Goal: Task Accomplishment & Management: Use online tool/utility

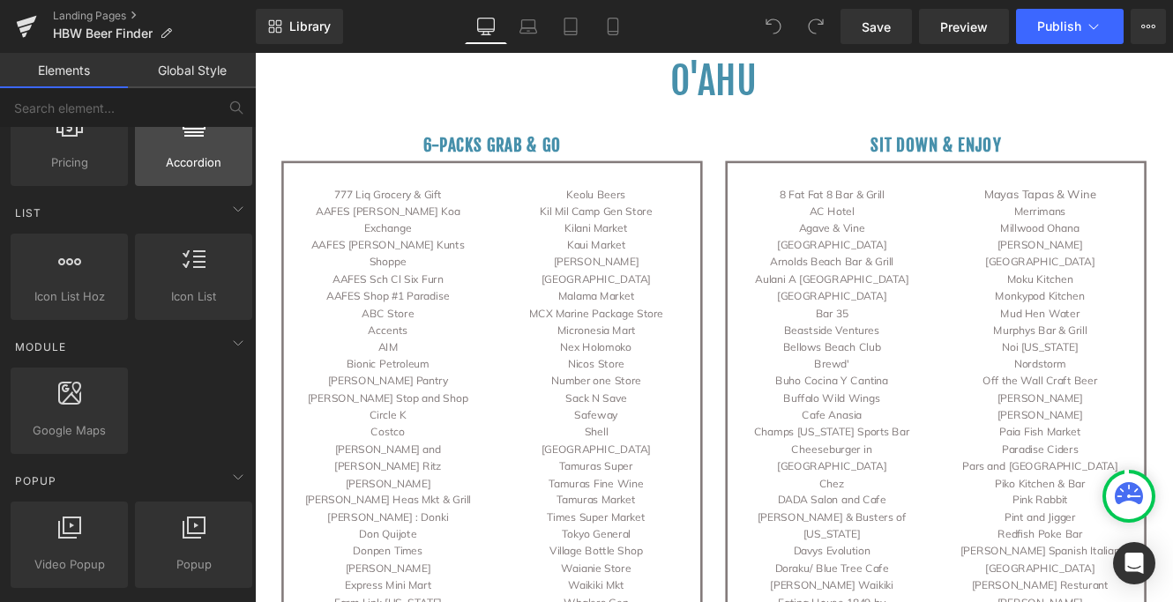
scroll to position [712, 0]
click at [234, 341] on icon at bounding box center [237, 343] width 21 height 21
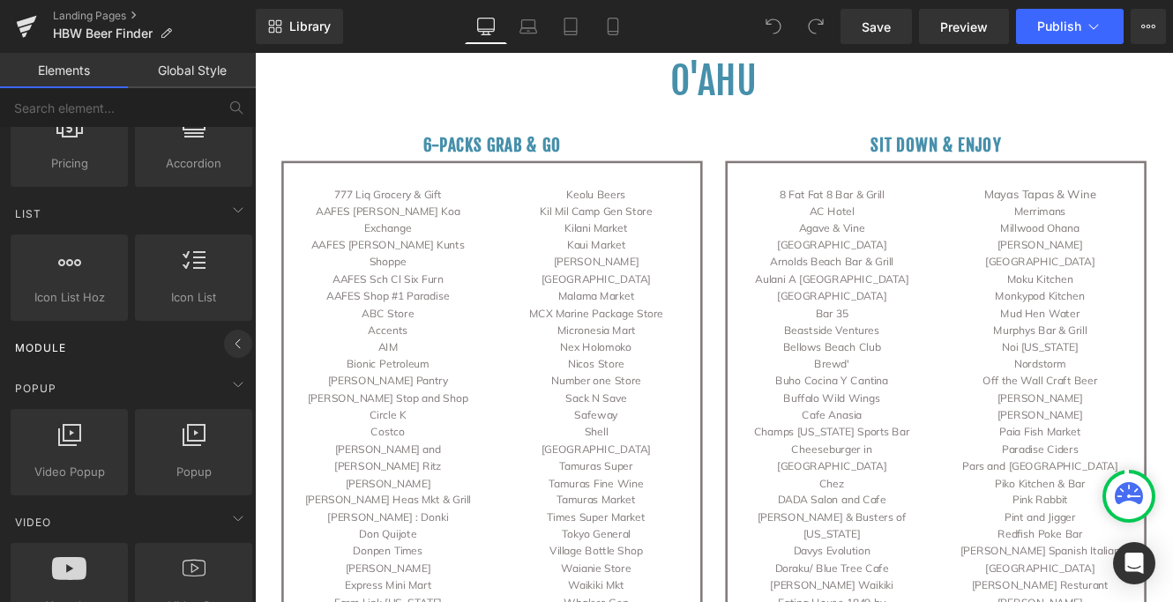
click at [234, 341] on icon at bounding box center [237, 343] width 21 height 21
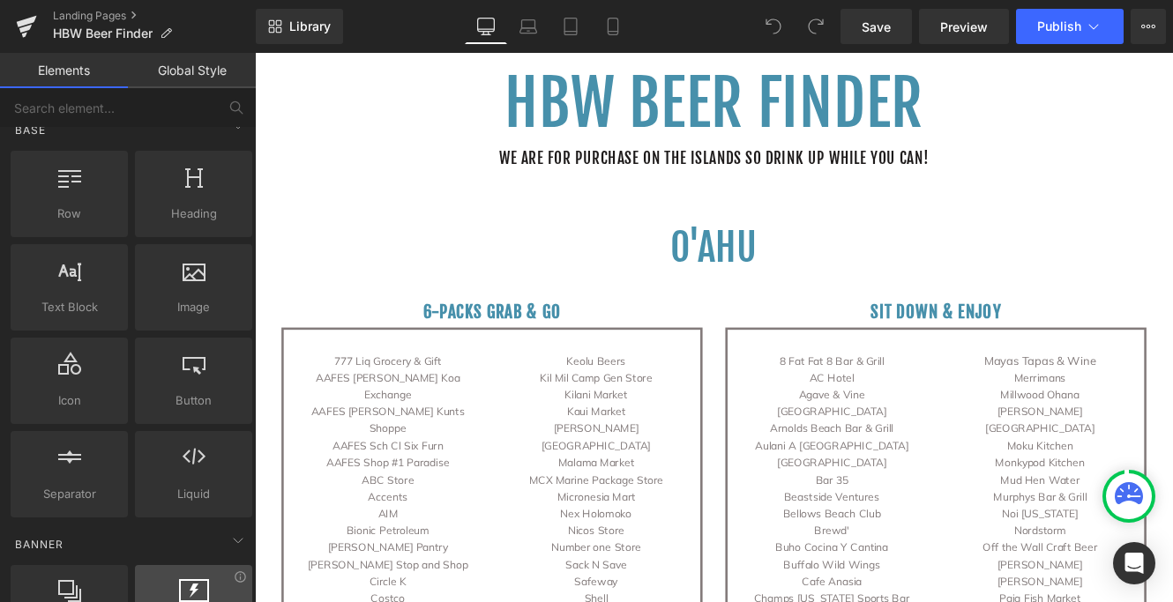
scroll to position [0, 0]
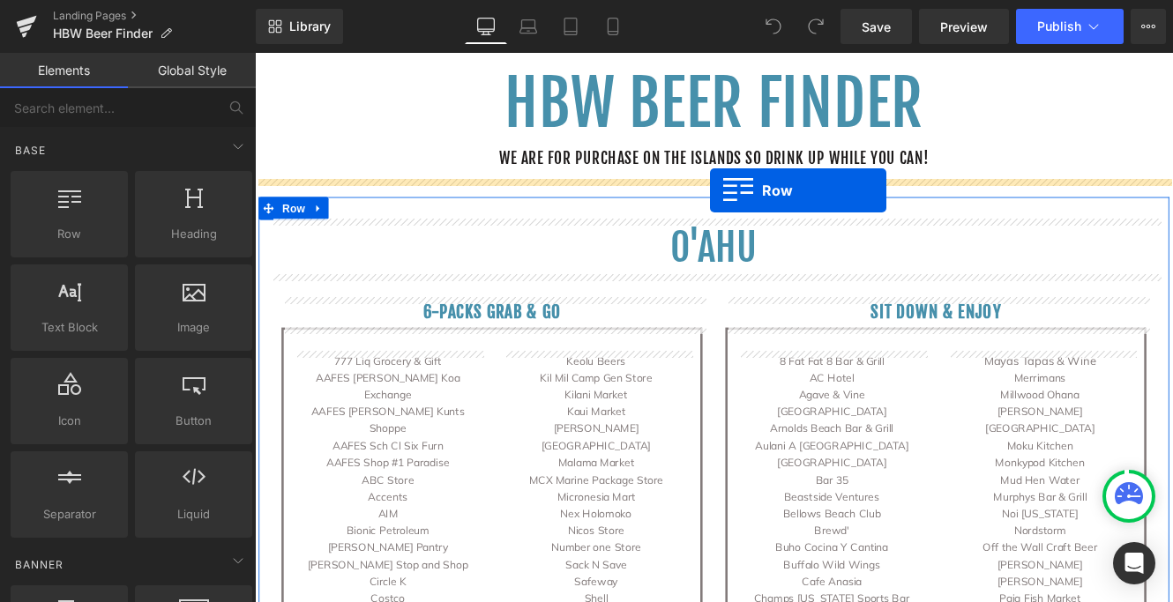
drag, startPoint x: 350, startPoint y: 263, endPoint x: 784, endPoint y: 212, distance: 436.7
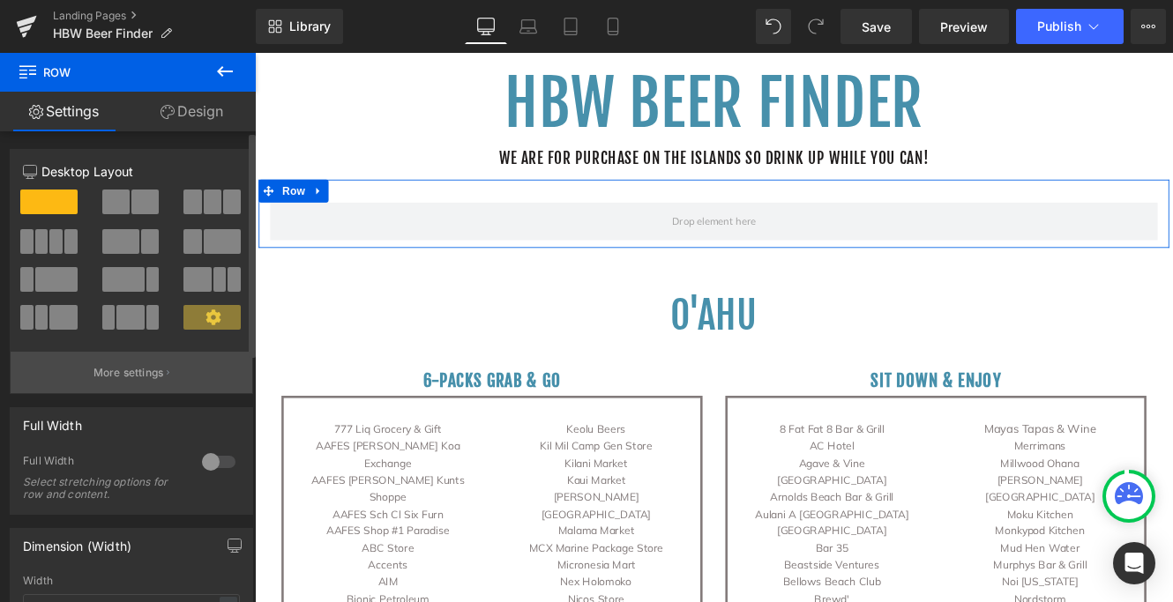
click at [167, 375] on icon "button" at bounding box center [168, 373] width 3 height 9
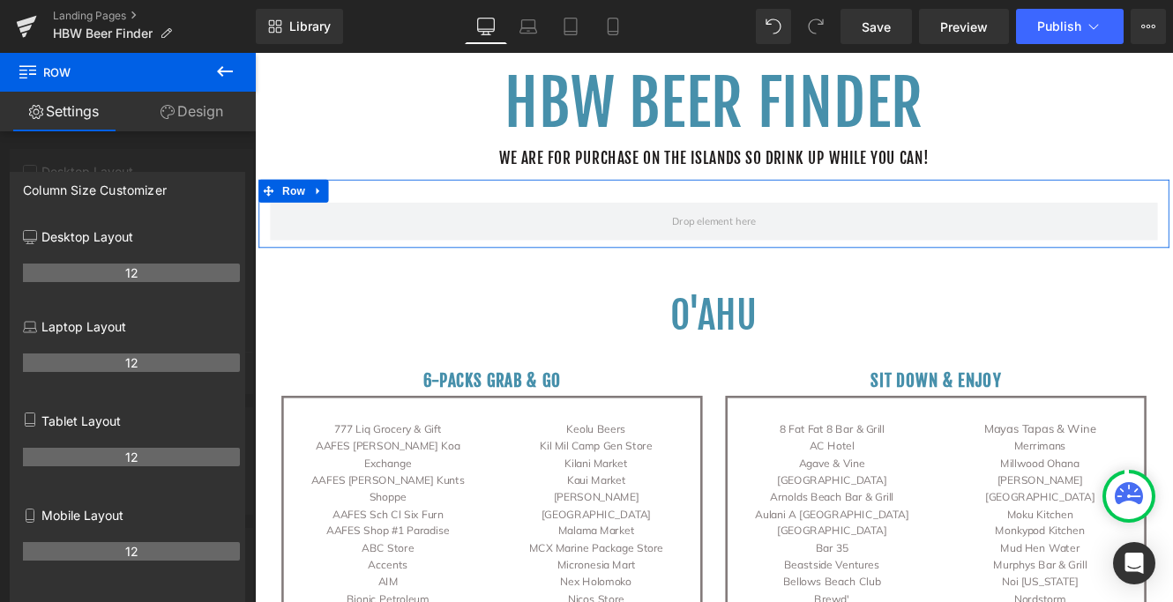
click at [203, 111] on link "Design" at bounding box center [192, 112] width 128 height 40
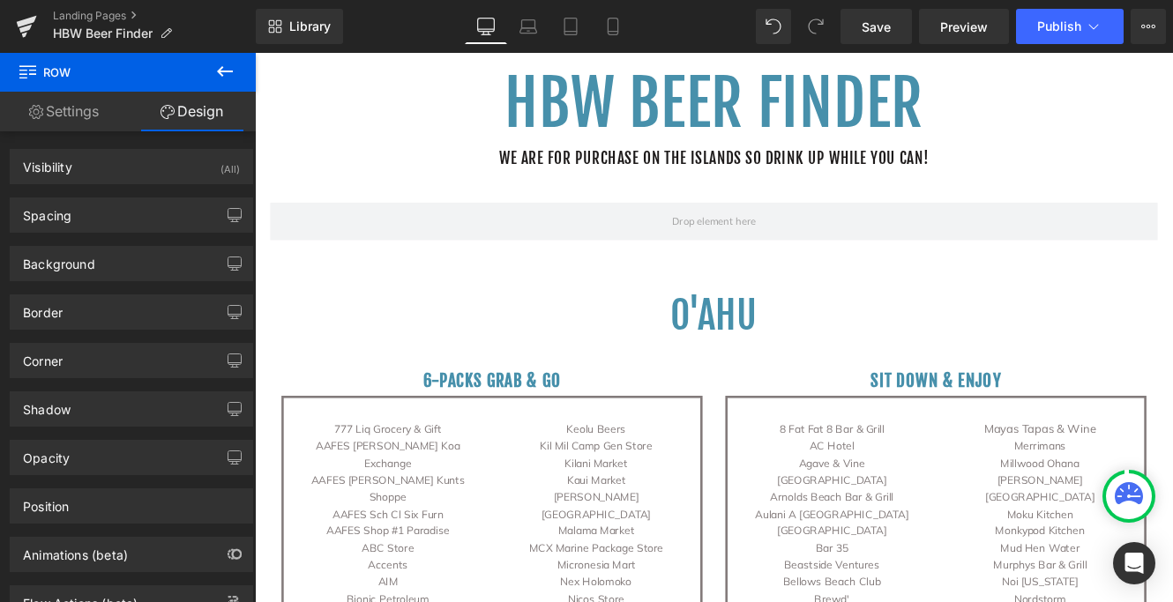
click at [228, 67] on icon at bounding box center [224, 71] width 21 height 21
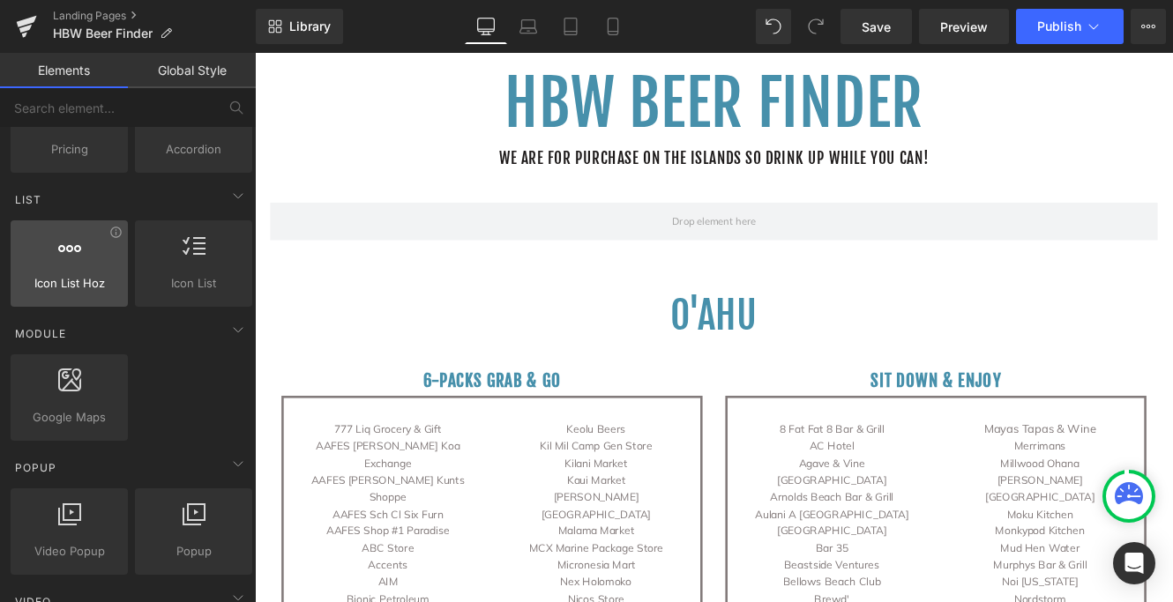
scroll to position [725, 0]
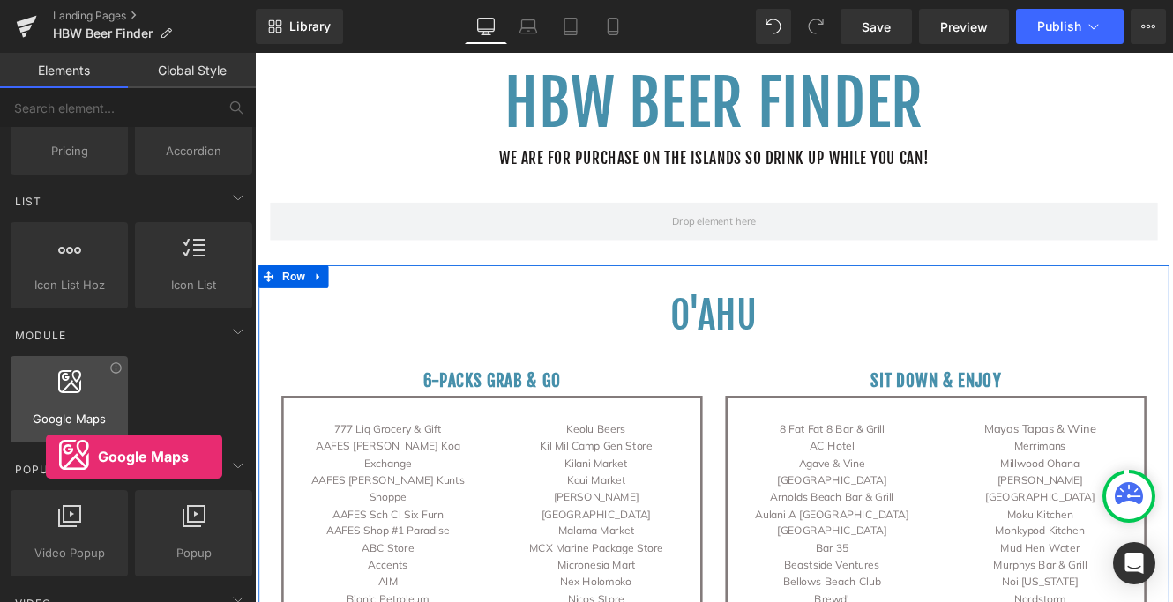
drag, startPoint x: 57, startPoint y: 391, endPoint x: 46, endPoint y: 376, distance: 19.6
click at [46, 375] on div at bounding box center [69, 390] width 107 height 40
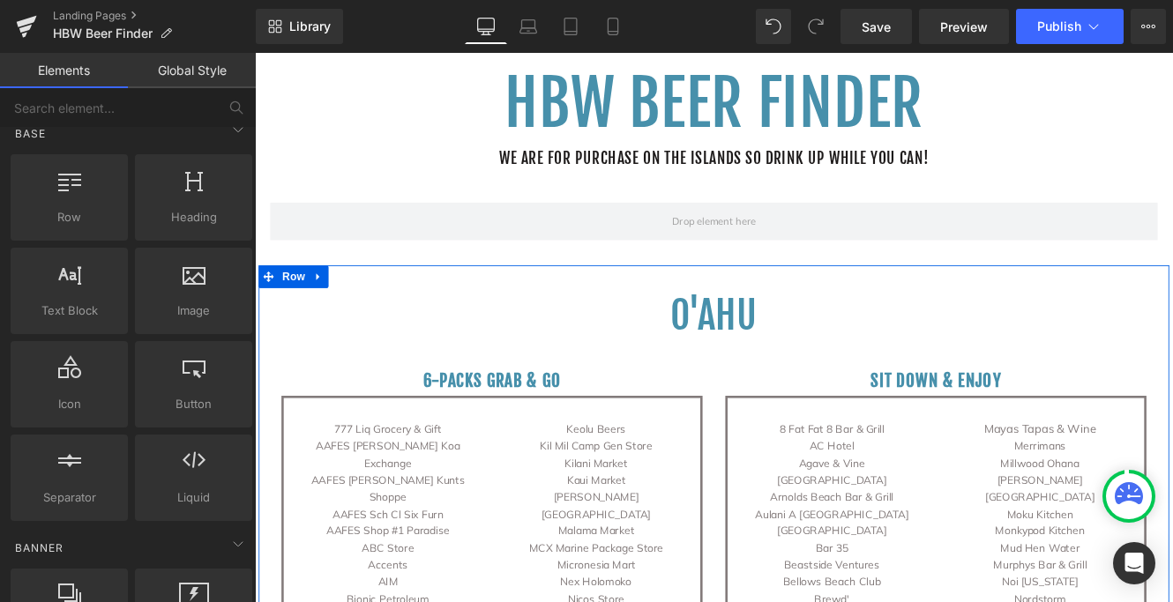
scroll to position [0, 0]
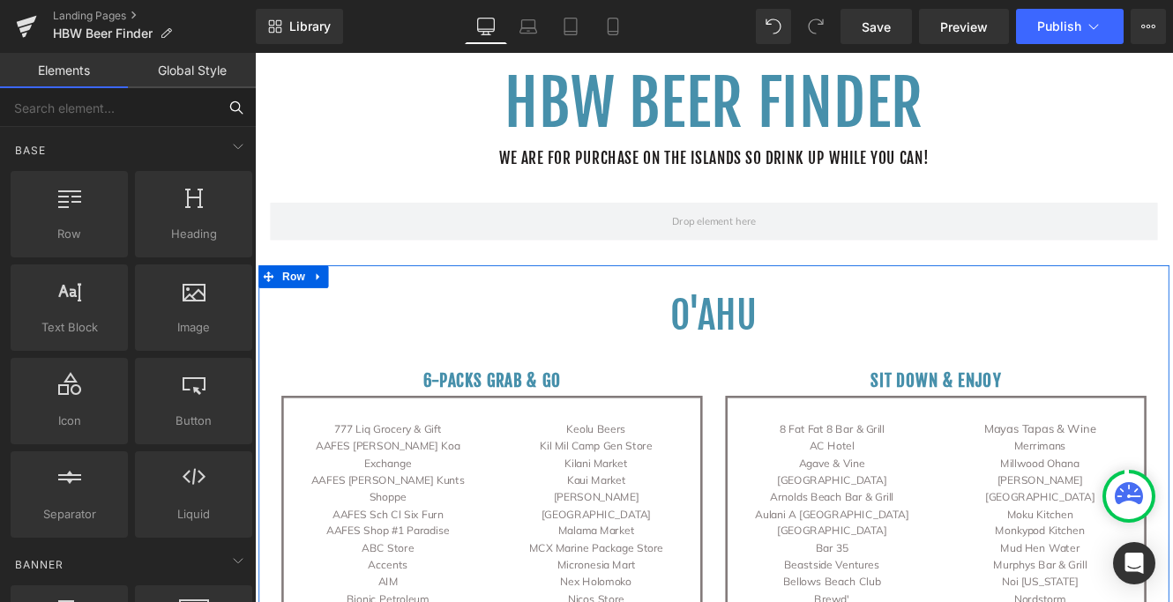
click at [120, 108] on input "text" at bounding box center [108, 107] width 217 height 39
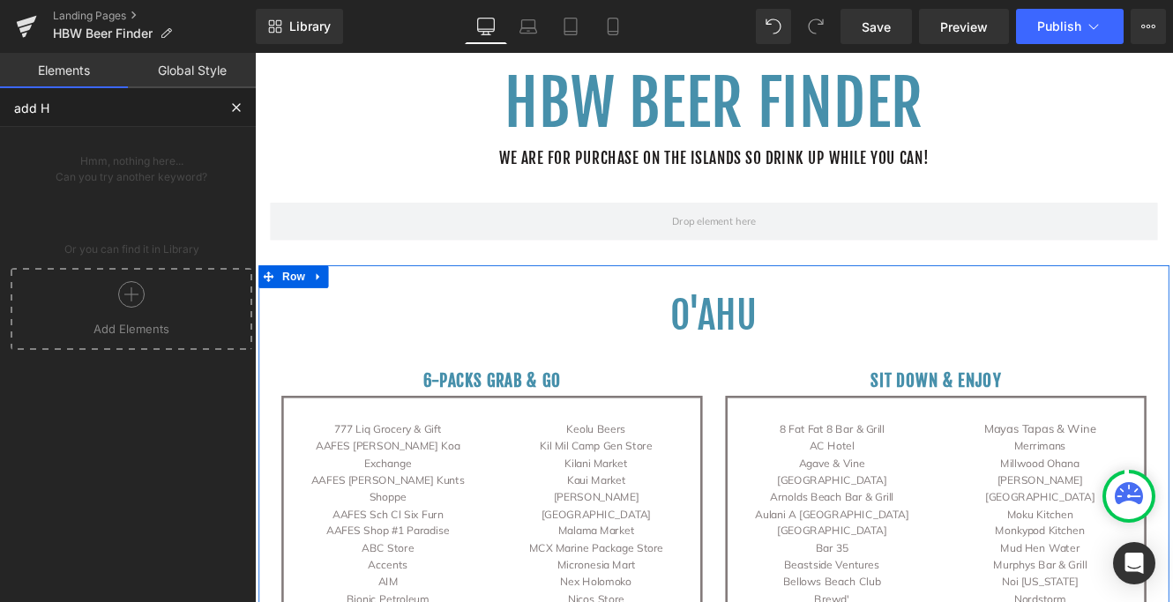
type input "add"
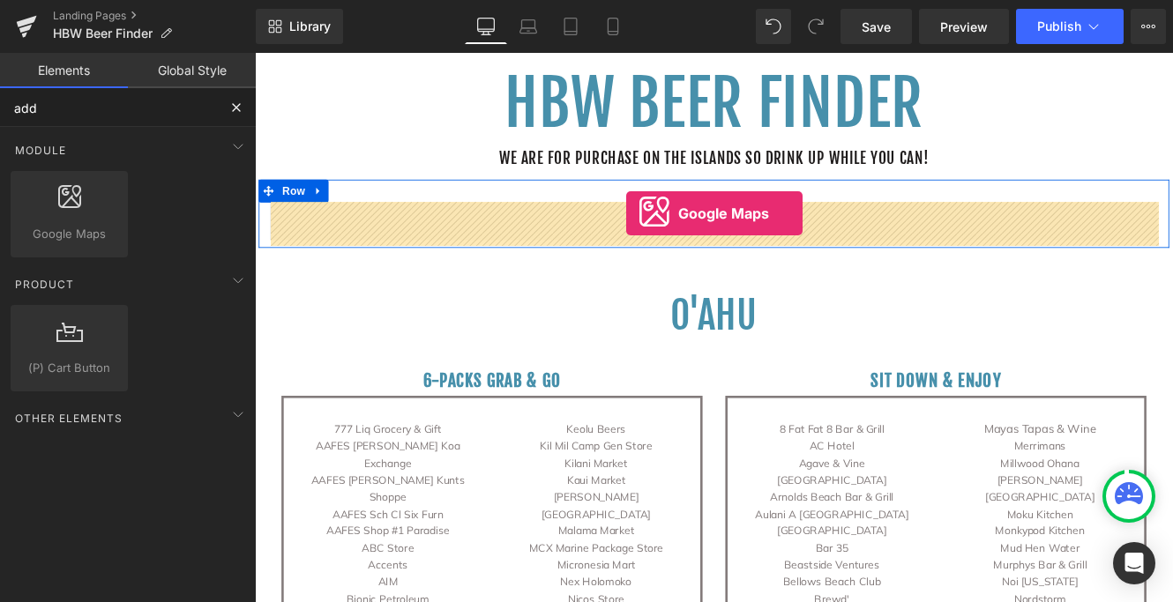
drag, startPoint x: 339, startPoint y: 264, endPoint x: 686, endPoint y: 239, distance: 347.4
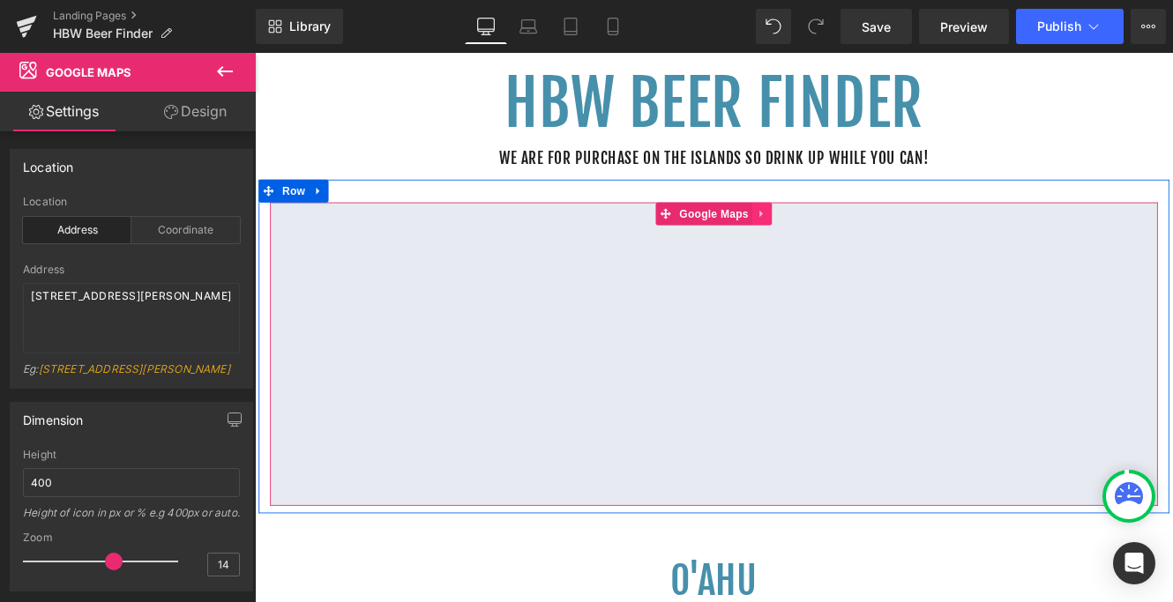
click at [848, 239] on icon at bounding box center [844, 239] width 12 height 13
click at [860, 239] on icon at bounding box center [856, 240] width 12 height 12
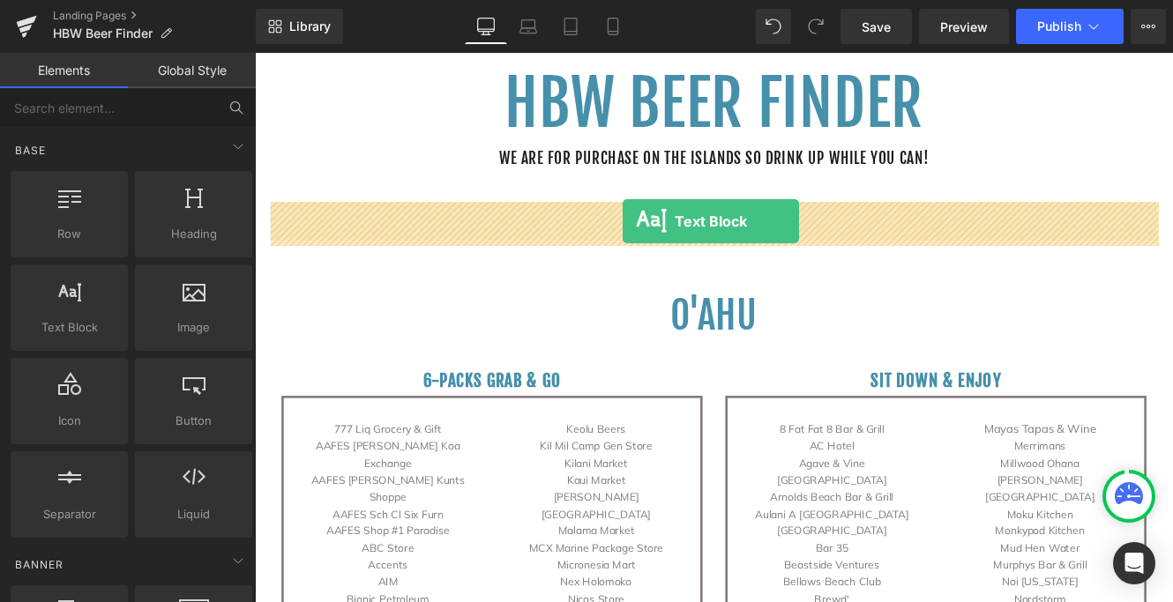
drag, startPoint x: 332, startPoint y: 348, endPoint x: 682, endPoint y: 249, distance: 363.9
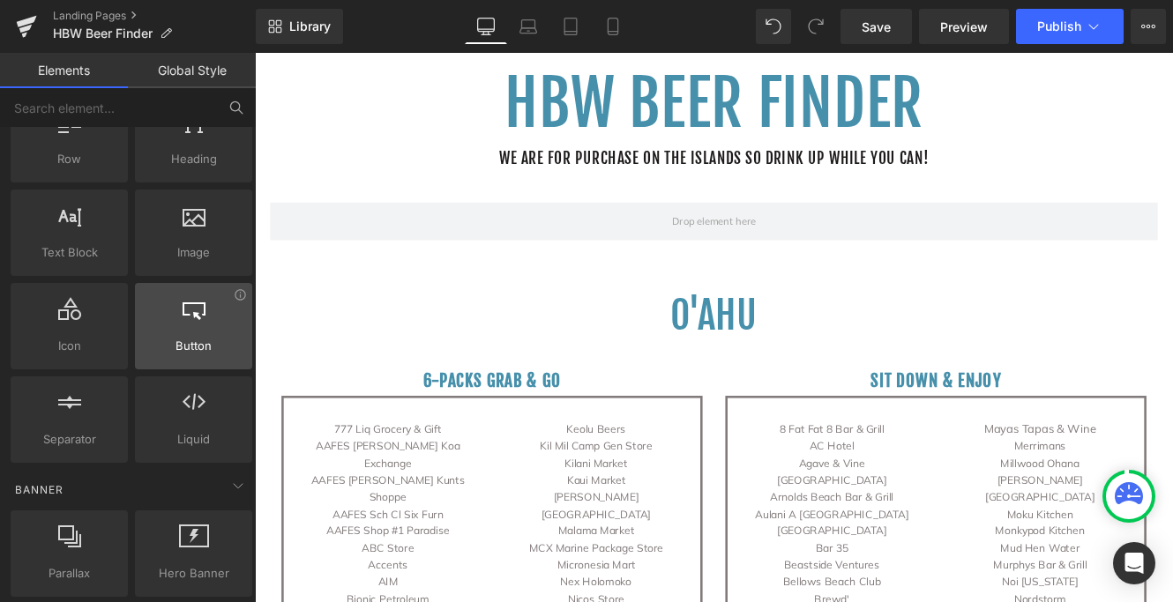
scroll to position [70, 0]
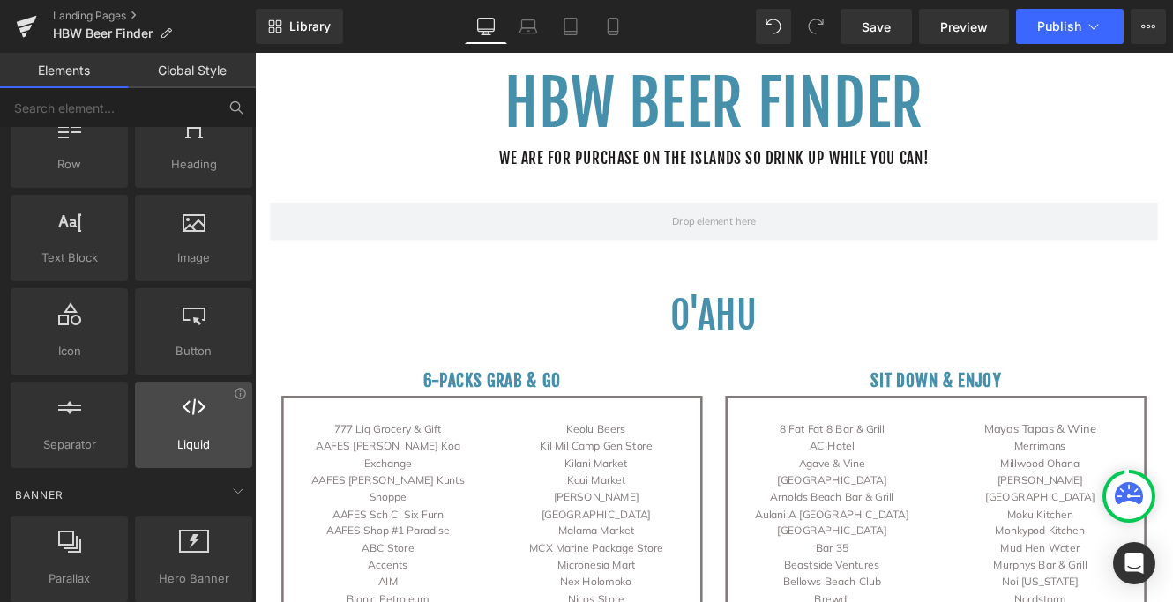
click at [201, 443] on span "Liquid" at bounding box center [193, 445] width 107 height 19
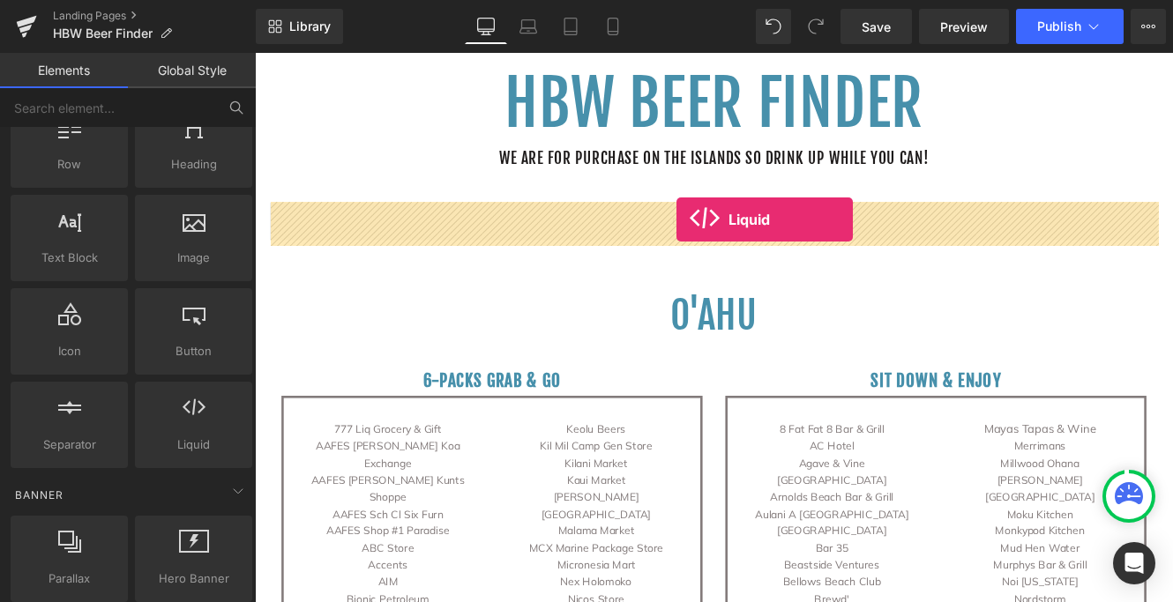
drag, startPoint x: 439, startPoint y: 481, endPoint x: 745, endPoint y: 247, distance: 385.5
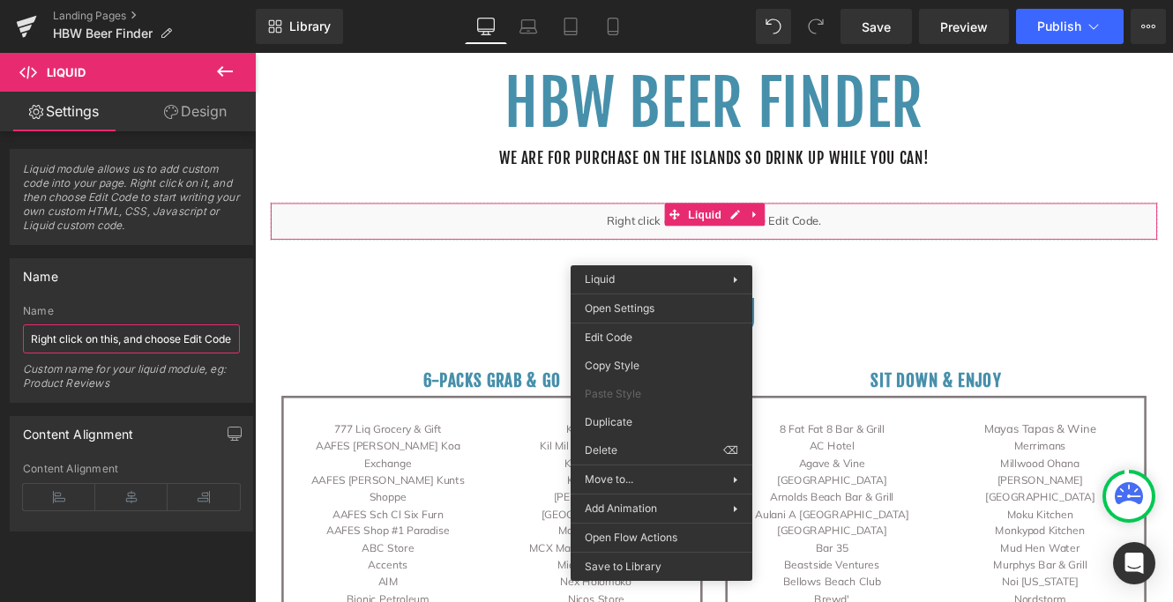
paste input "<div class="elfsight-[PERSON_NAME]-400a2f4d-905c-486d-8572-fe97fcbf4f0a"></div>"
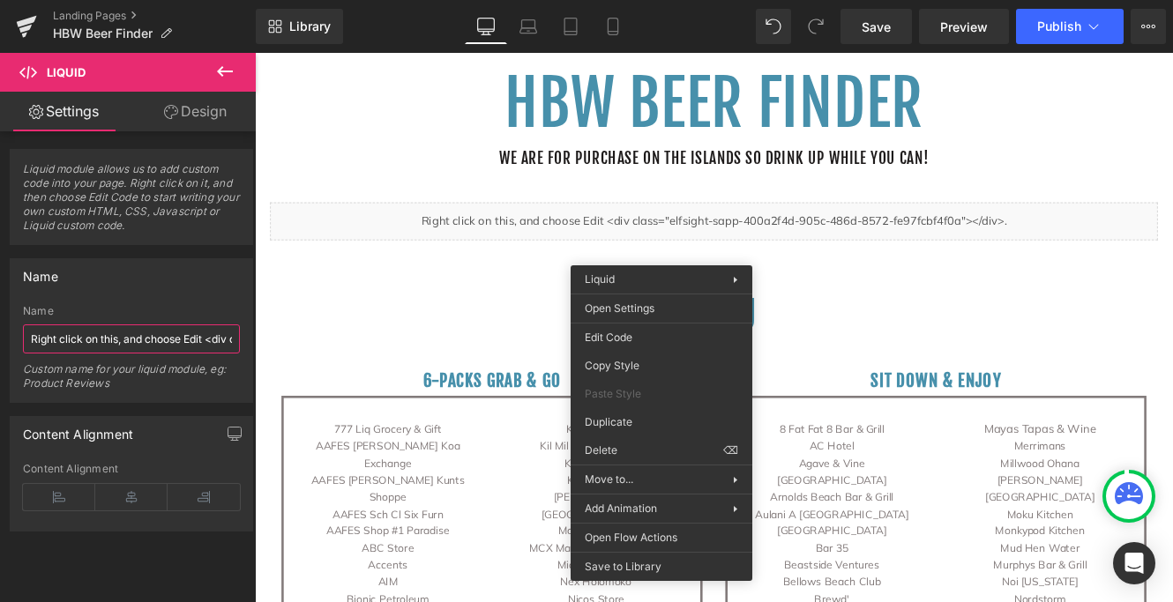
scroll to position [0, 373]
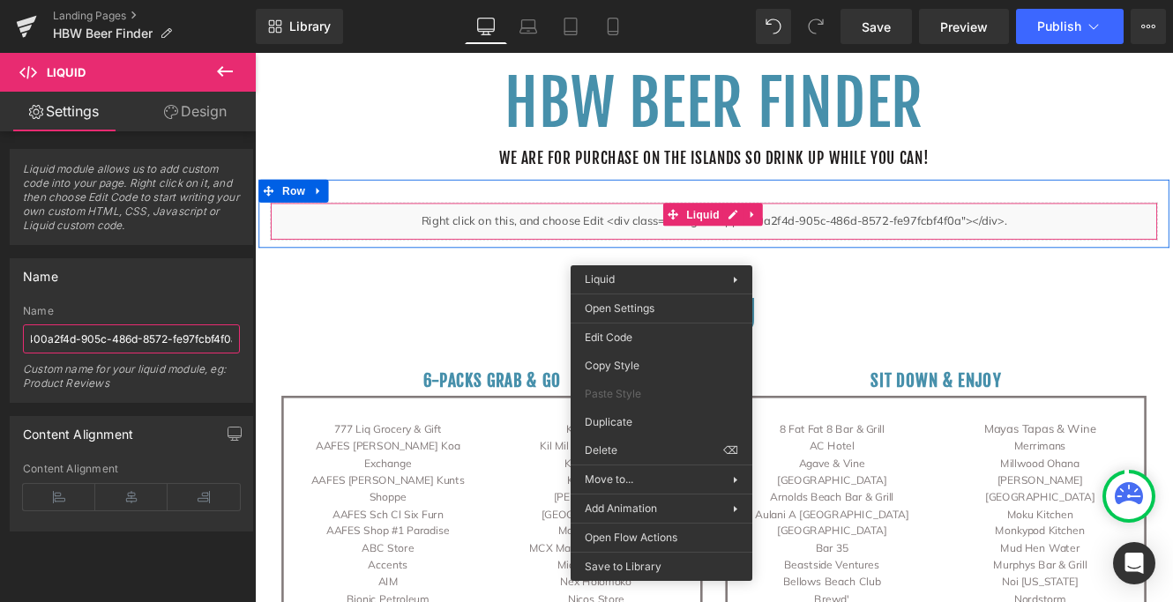
type input "Right click on this, and choose Edit <div class="elfsight-[PERSON_NAME]-400a2f4…"
click at [667, 250] on div "Liquid" at bounding box center [788, 249] width 1032 height 44
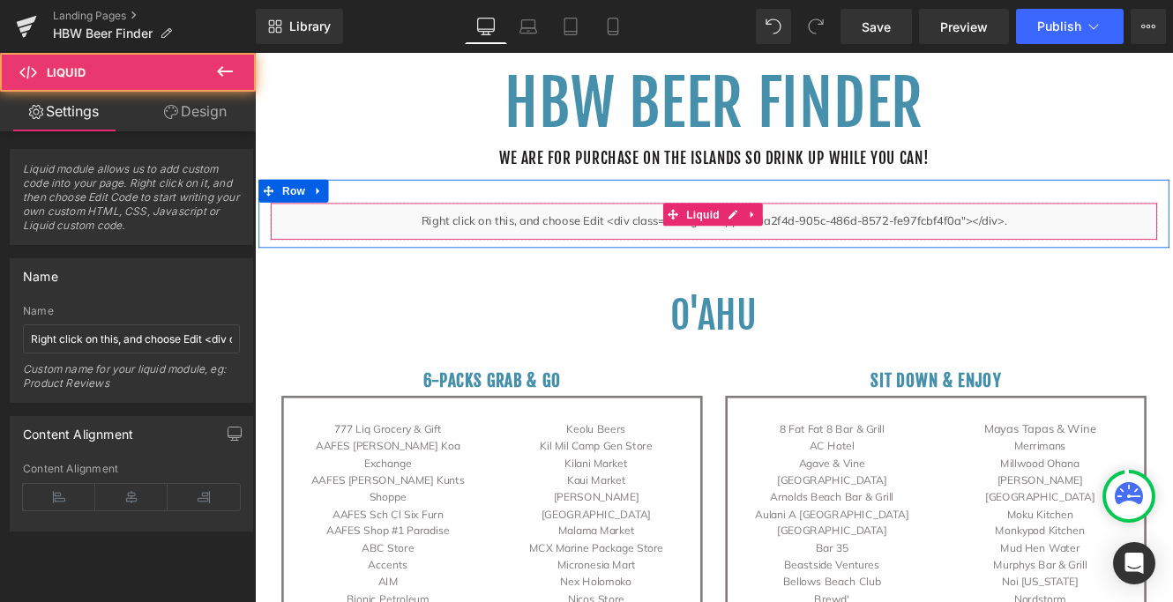
click at [664, 249] on div "Liquid" at bounding box center [788, 249] width 1032 height 44
click at [665, 250] on div "Liquid" at bounding box center [788, 249] width 1032 height 44
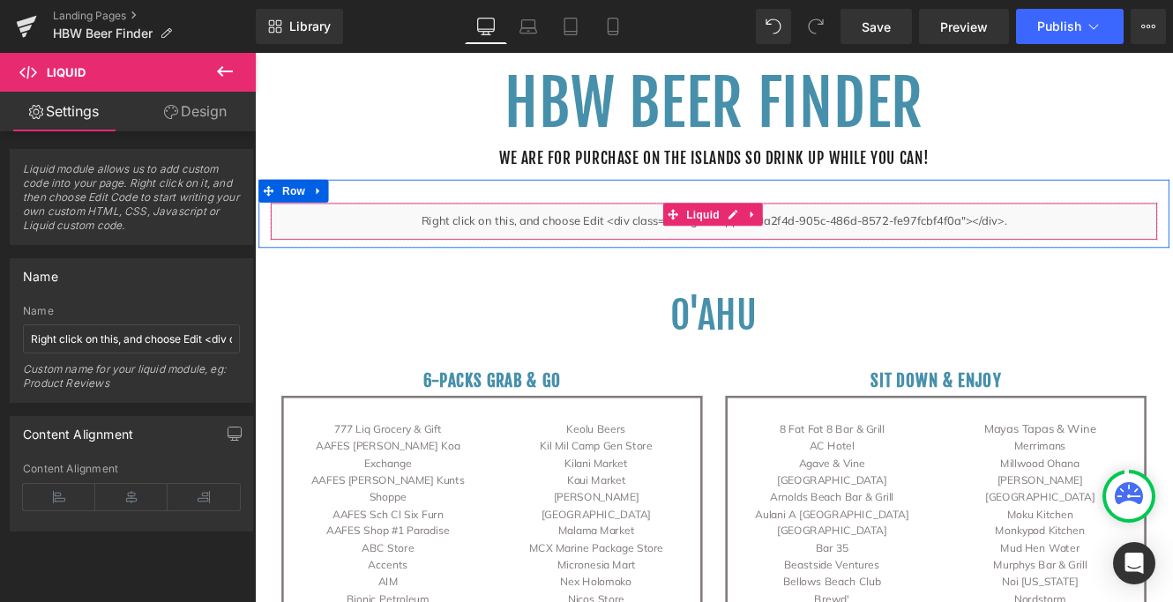
click at [665, 250] on div "Liquid" at bounding box center [788, 249] width 1032 height 44
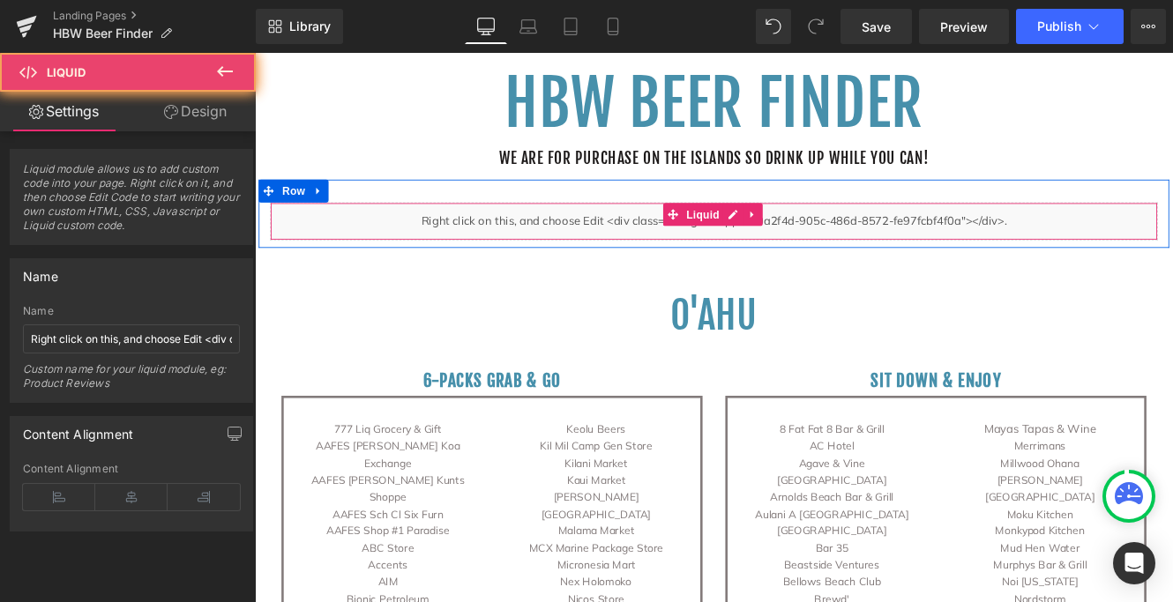
click at [665, 250] on div "Liquid" at bounding box center [788, 249] width 1032 height 44
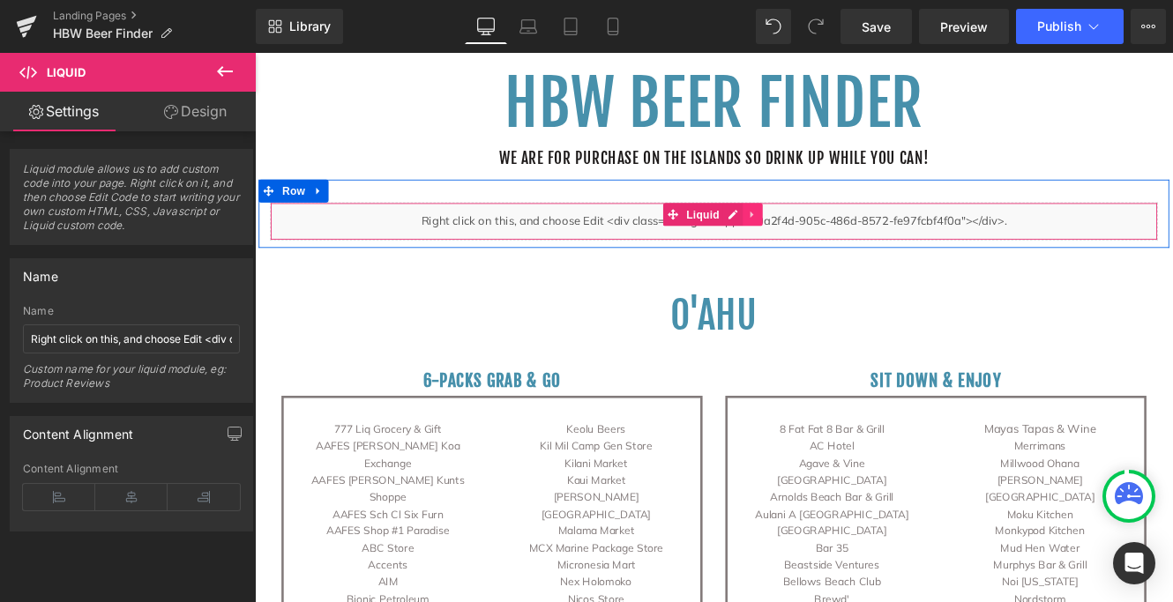
click at [831, 242] on icon at bounding box center [833, 240] width 4 height 8
click at [841, 239] on icon at bounding box center [844, 240] width 12 height 13
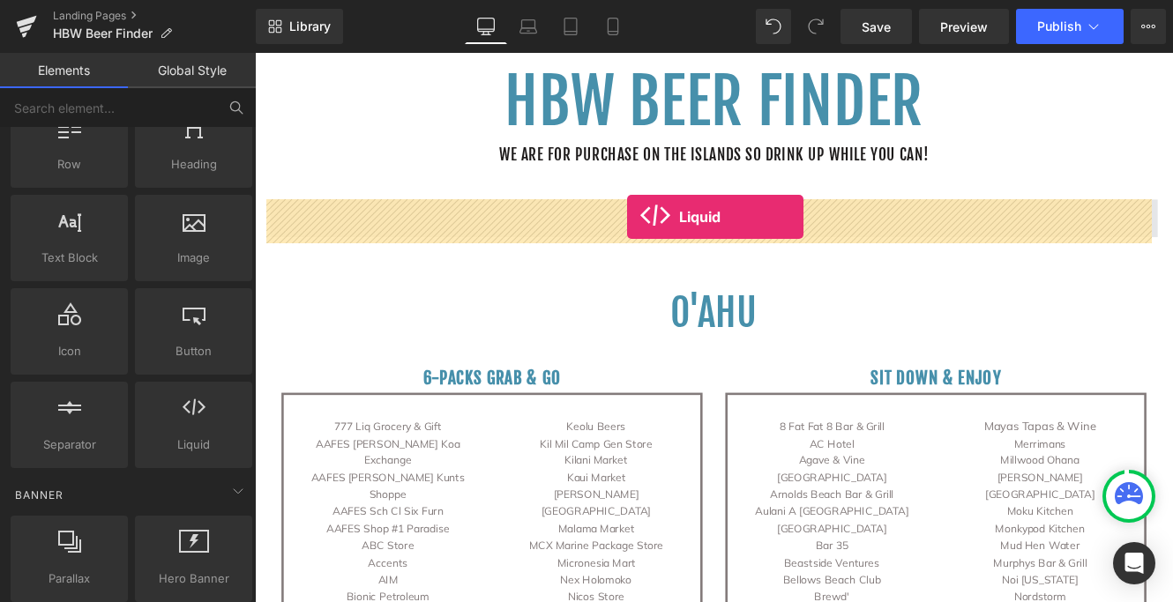
drag, startPoint x: 434, startPoint y: 496, endPoint x: 687, endPoint y: 243, distance: 357.9
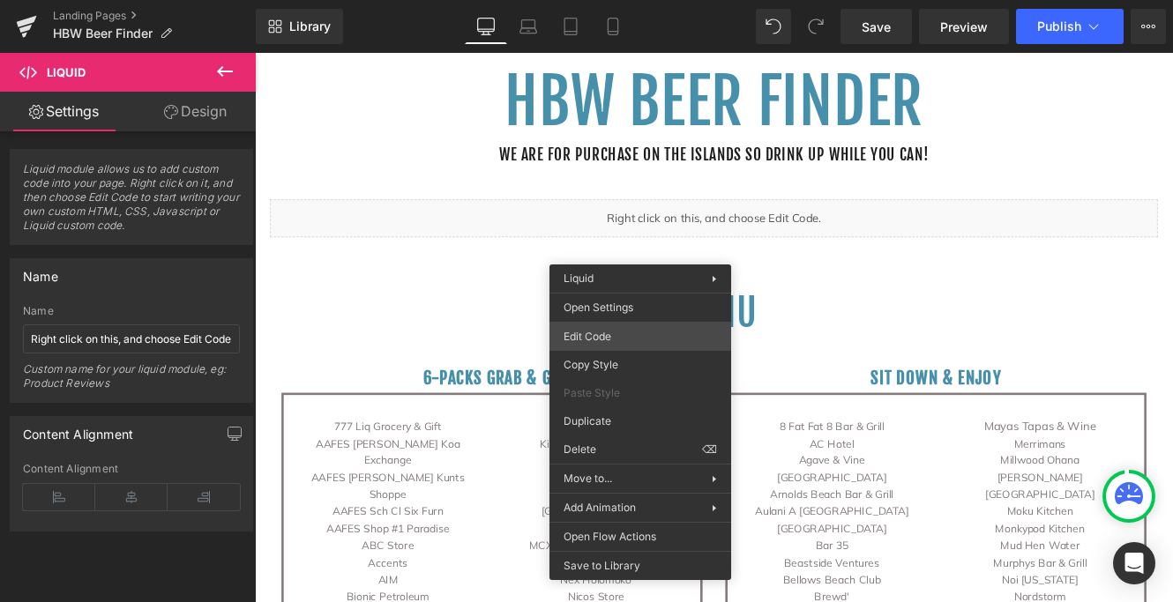
click at [607, 0] on div "Liquid You are previewing how the will restyle your page. You can not edit Elem…" at bounding box center [586, 0] width 1173 height 0
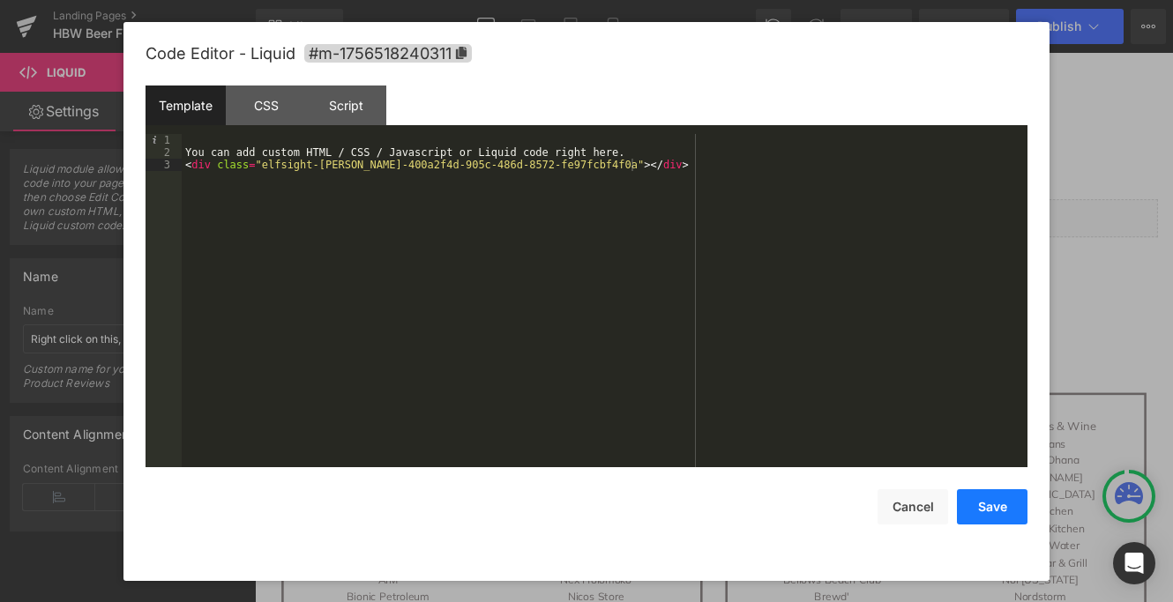
click at [991, 503] on button "Save" at bounding box center [992, 506] width 71 height 35
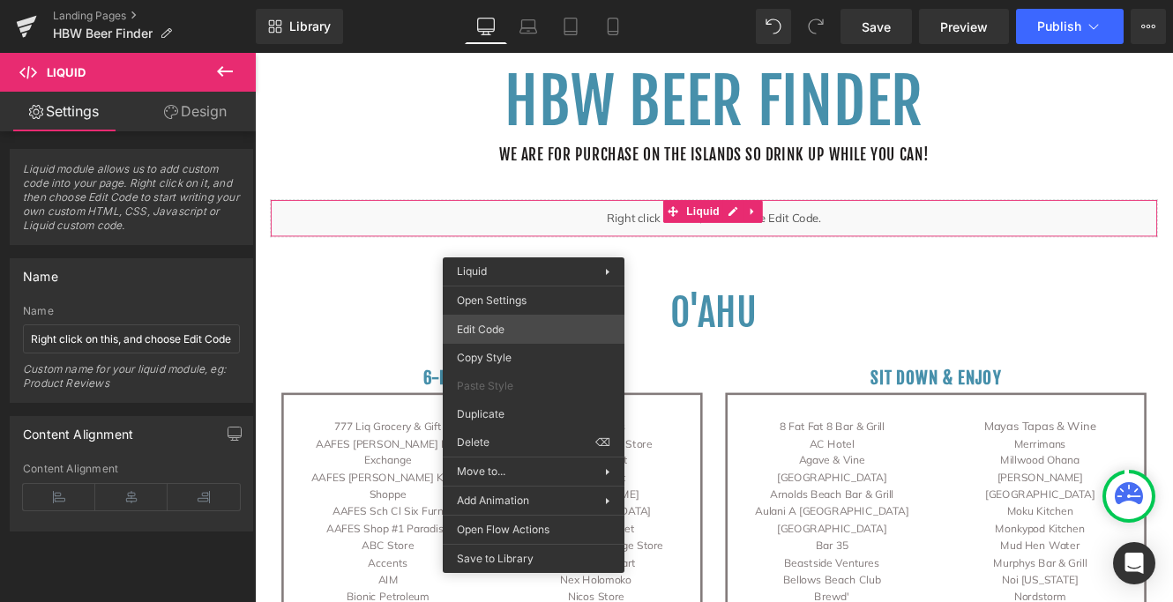
click at [507, 0] on div "Liquid You are previewing how the will restyle your page. You can not edit Elem…" at bounding box center [586, 0] width 1173 height 0
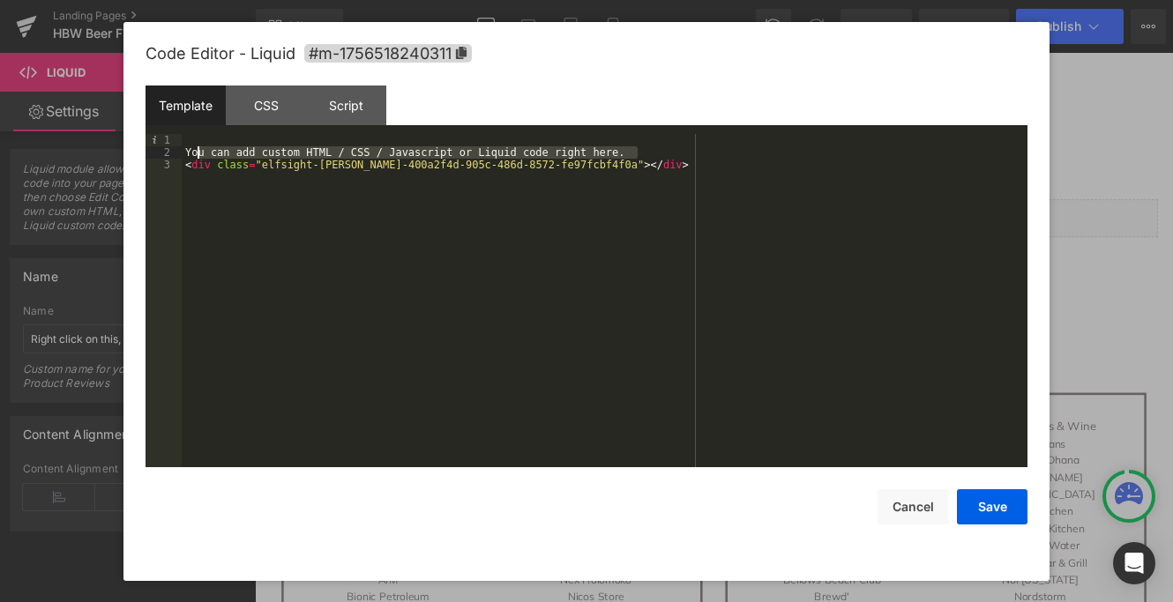
drag, startPoint x: 641, startPoint y: 151, endPoint x: 197, endPoint y: 150, distance: 444.4
click at [197, 150] on div "You can add custom HTML / CSS / Javascript or Liquid code right here. < div cla…" at bounding box center [605, 313] width 846 height 358
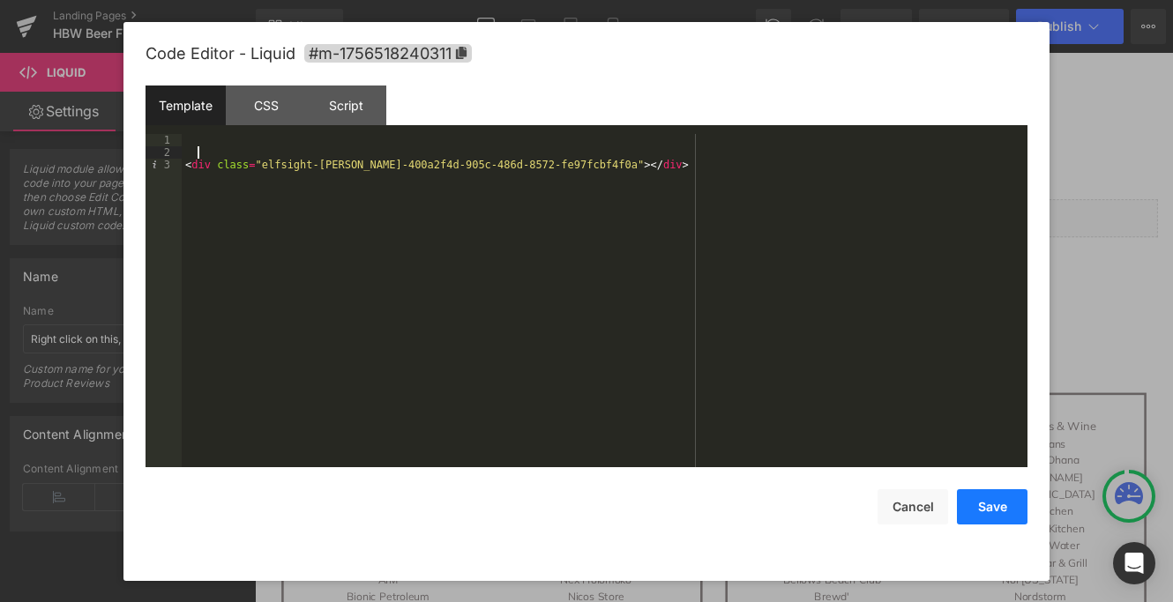
click at [986, 507] on button "Save" at bounding box center [992, 506] width 71 height 35
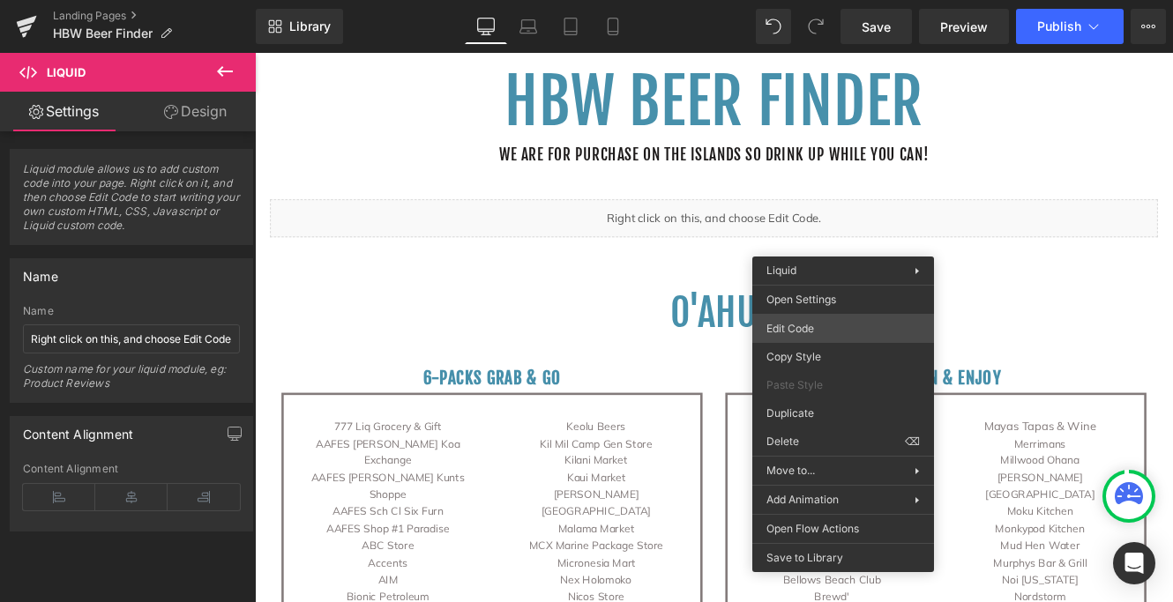
click at [808, 0] on div "Liquid You are previewing how the will restyle your page. You can not edit Elem…" at bounding box center [586, 0] width 1173 height 0
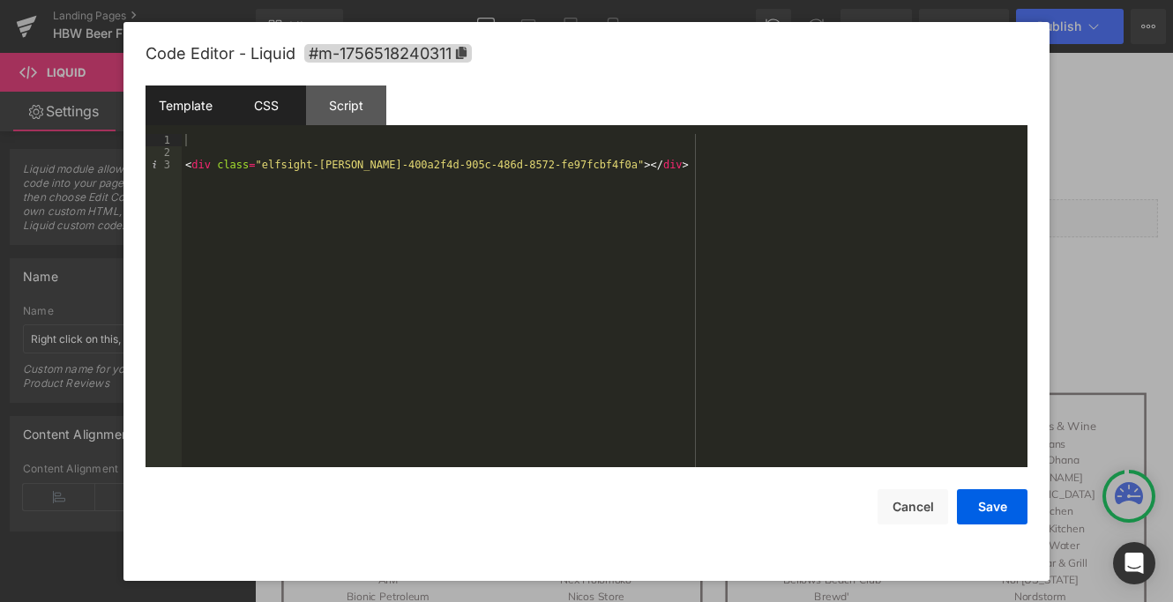
click at [264, 111] on div "CSS" at bounding box center [266, 106] width 80 height 40
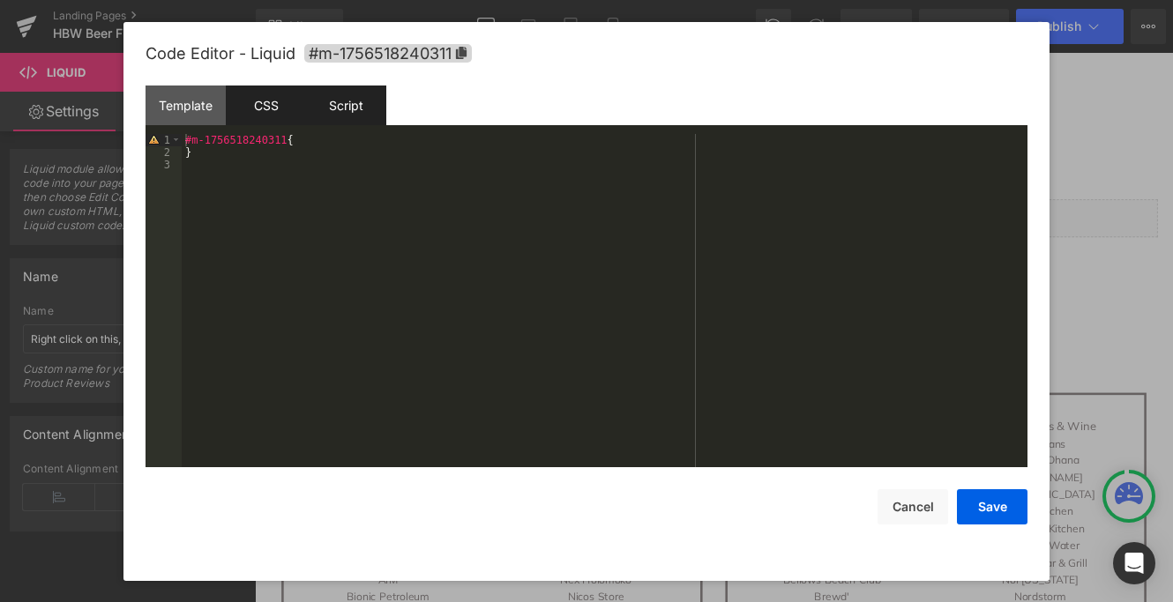
click at [339, 106] on div "Script" at bounding box center [346, 106] width 80 height 40
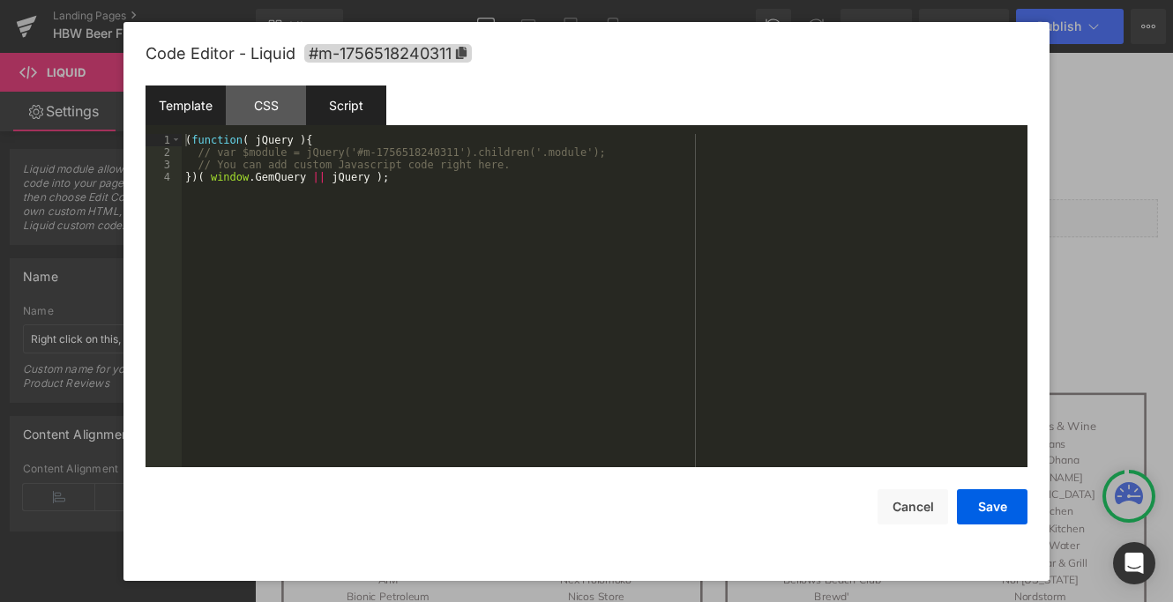
click at [197, 111] on div "Template" at bounding box center [185, 106] width 80 height 40
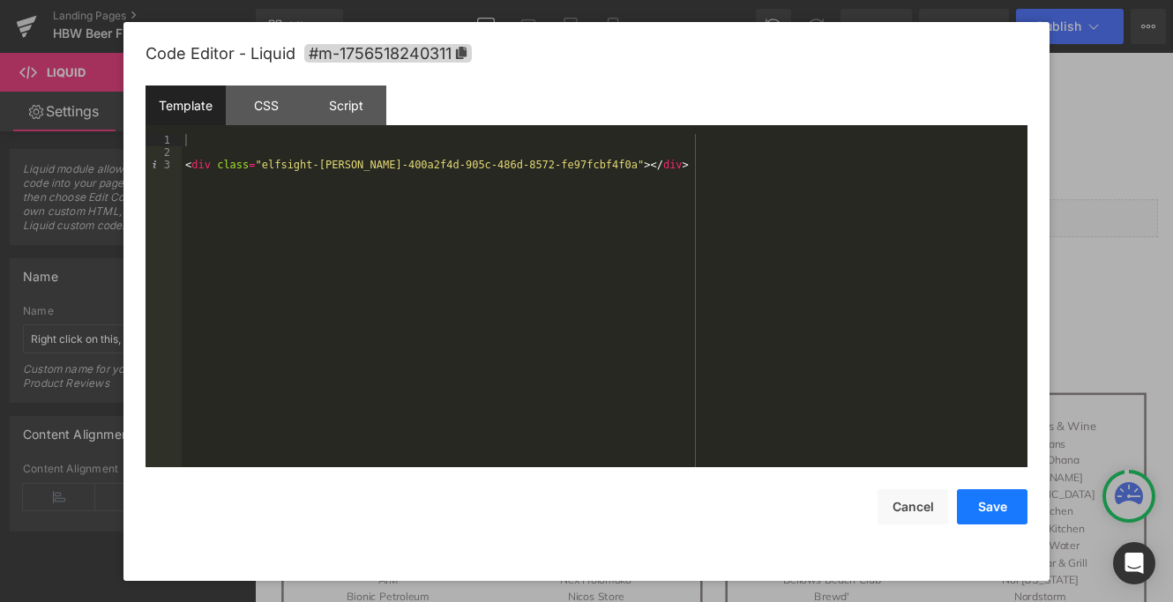
click at [992, 510] on button "Save" at bounding box center [992, 506] width 71 height 35
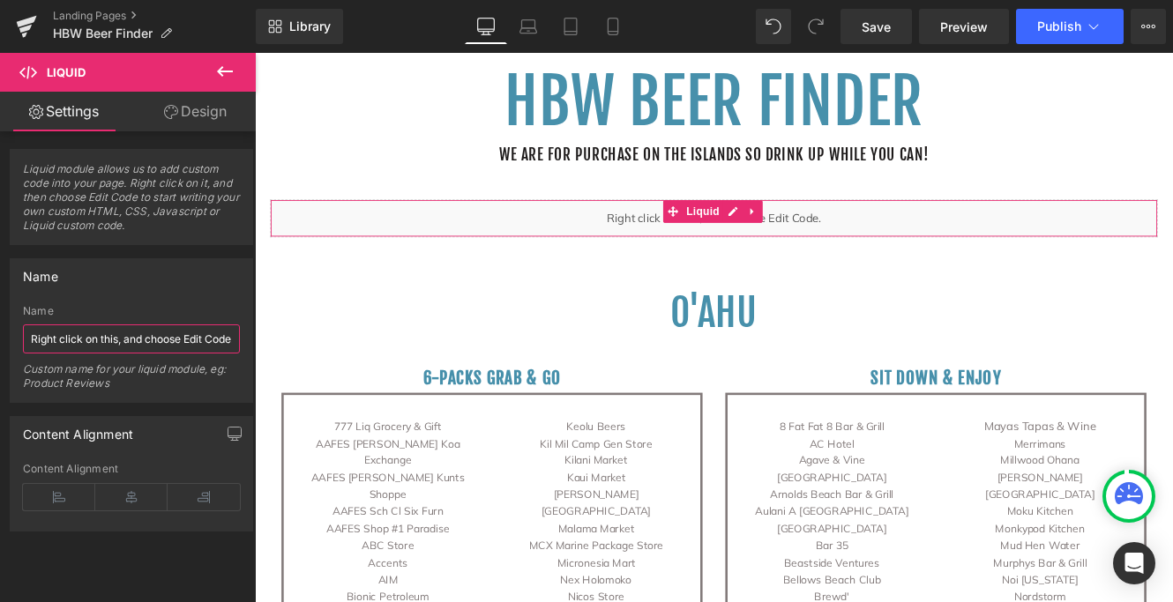
paste input "<div class="elfsight-[PERSON_NAME]-400a2f4d-905c-486d-8572-fe97fcbf4f0a"></div>"
click at [210, 332] on input "Right click on this, and choose<div class="elfsight-[PERSON_NAME]-400a2f4d-905c…" at bounding box center [131, 338] width 217 height 29
type input "<div class="elfsight-[PERSON_NAME]-400a2f4d-905c-486d-8572-fe97fcbf4f0a"></div>"
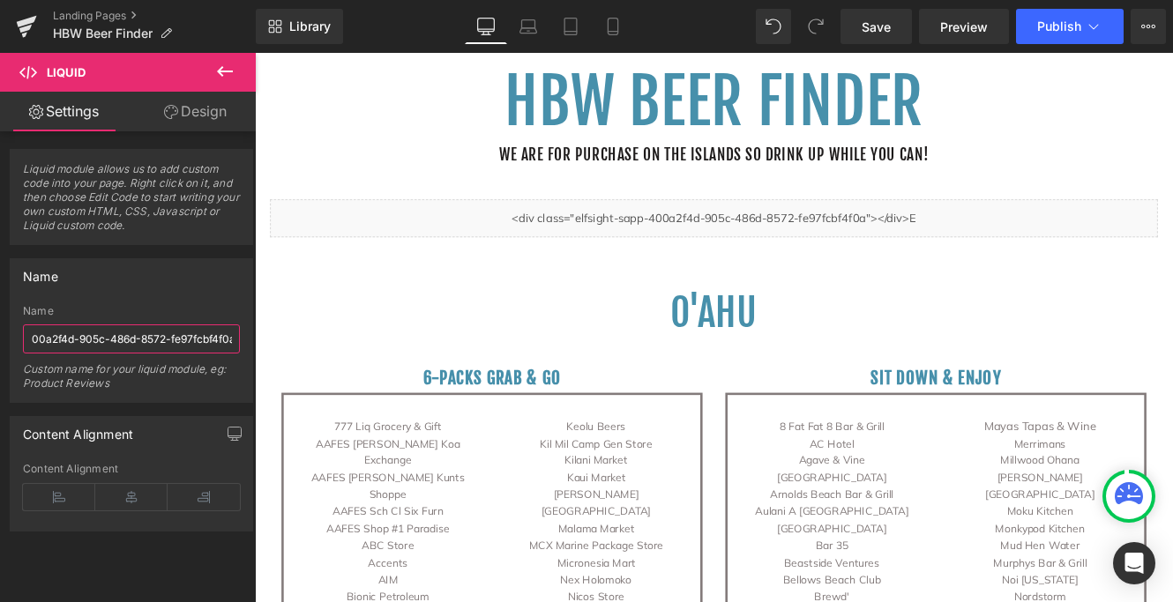
scroll to position [0, 195]
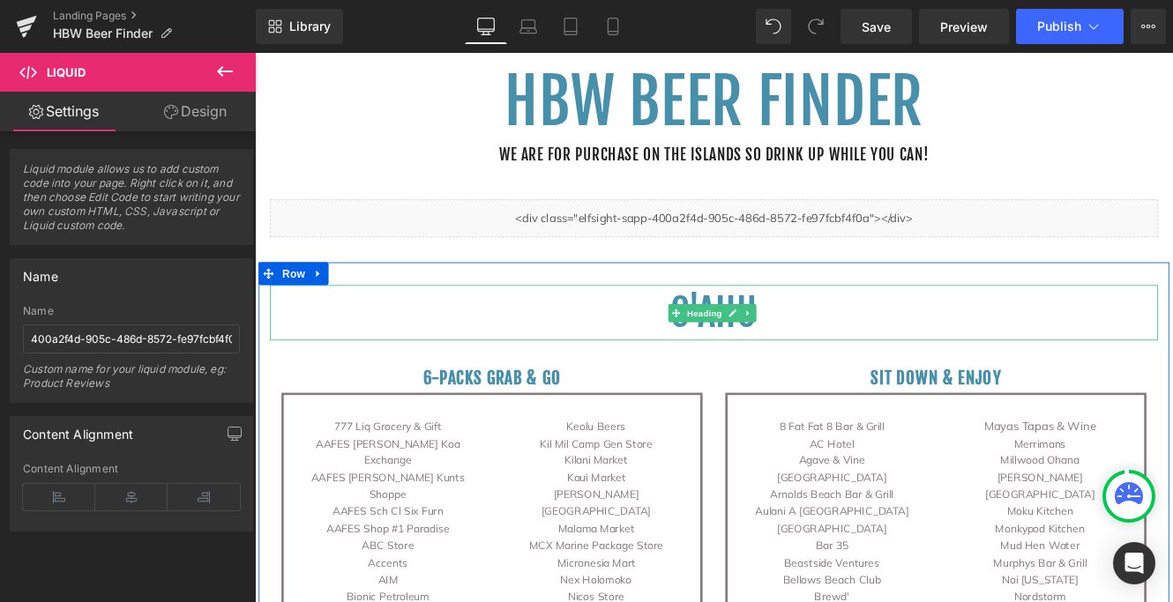
click at [456, 355] on h1 "O'ahu" at bounding box center [788, 355] width 1032 height 64
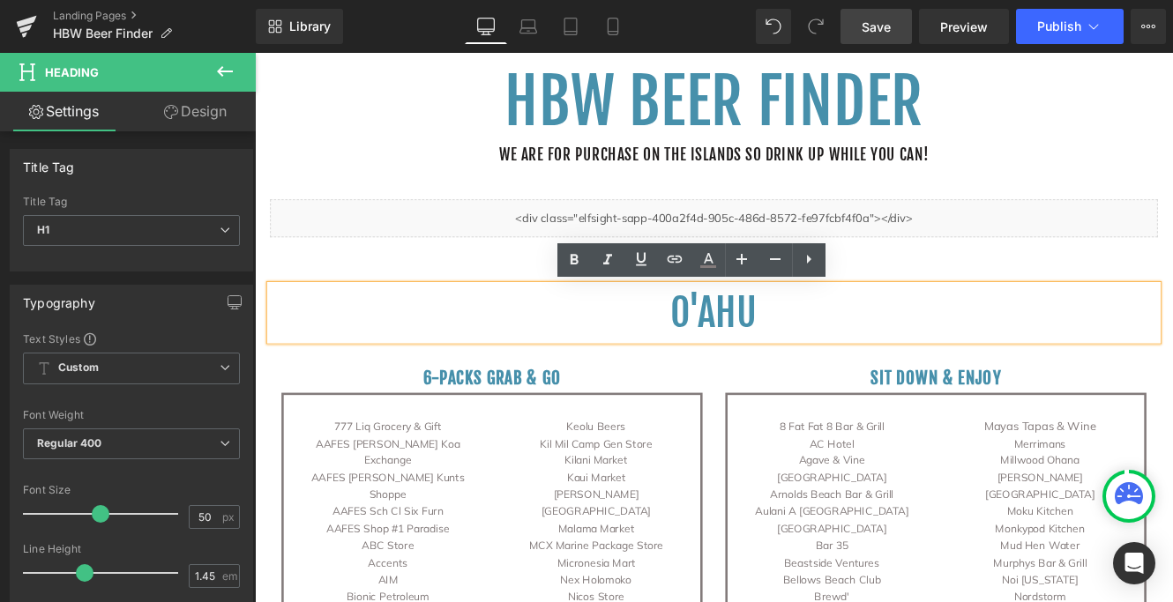
click at [886, 23] on span "Save" at bounding box center [875, 27] width 29 height 19
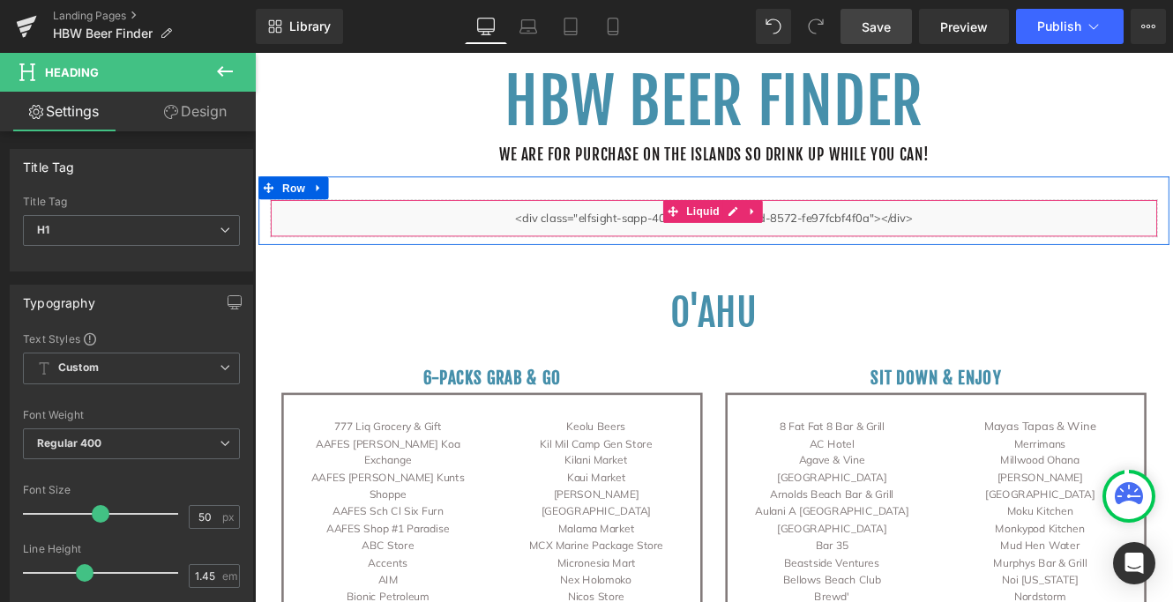
click at [522, 246] on div "Liquid" at bounding box center [788, 245] width 1032 height 44
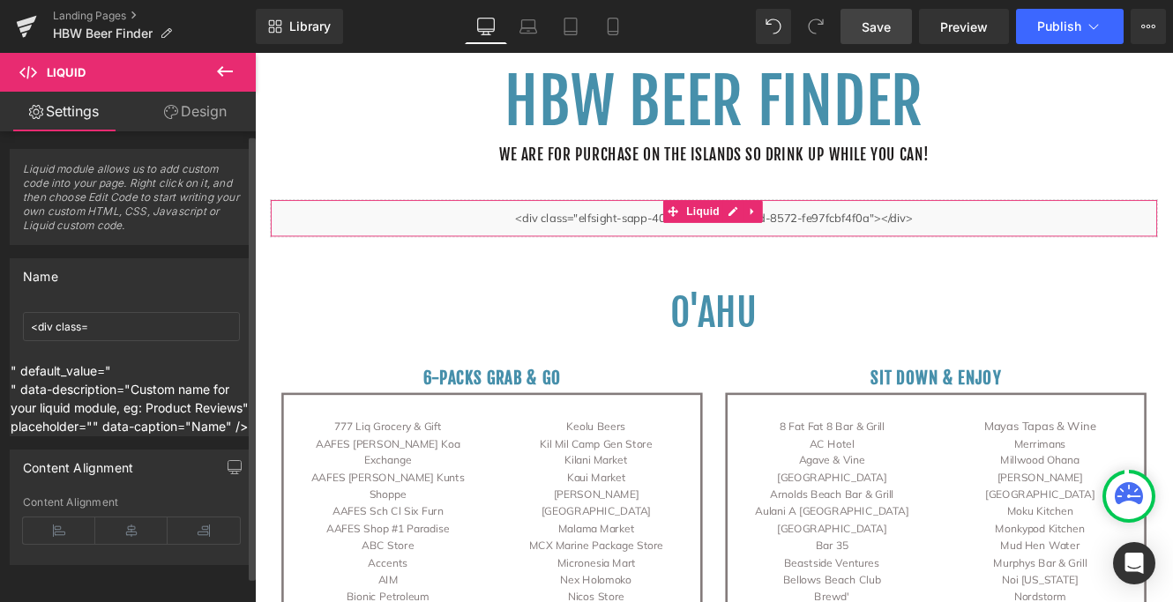
scroll to position [4, 0]
click at [138, 323] on input "<div class=" at bounding box center [131, 326] width 217 height 29
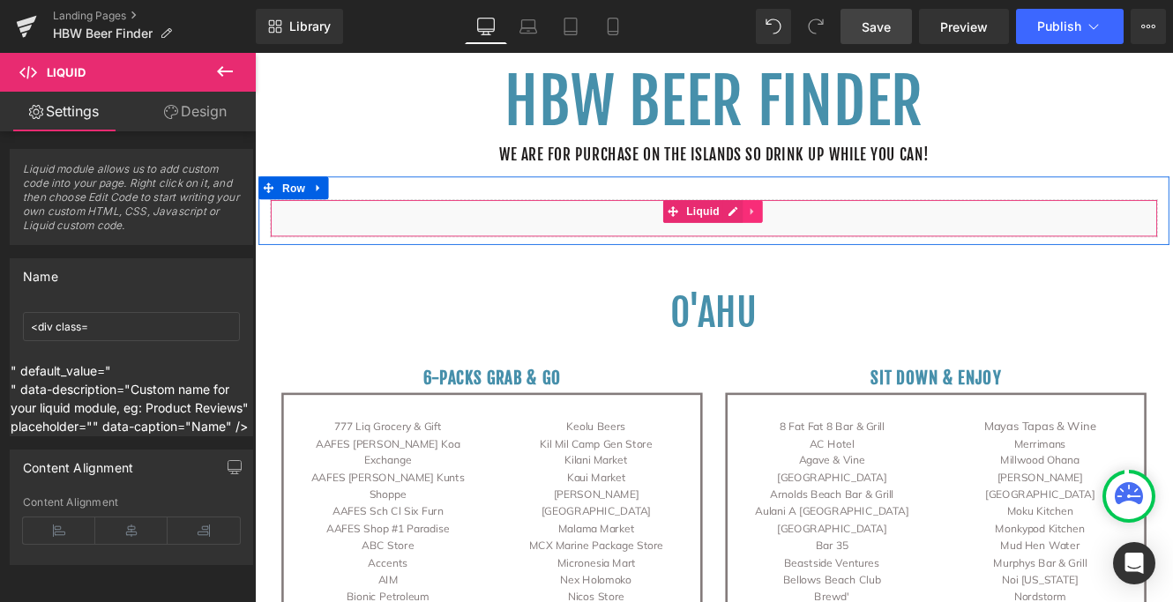
click at [831, 241] on icon at bounding box center [833, 237] width 12 height 13
click at [839, 235] on icon at bounding box center [844, 237] width 12 height 12
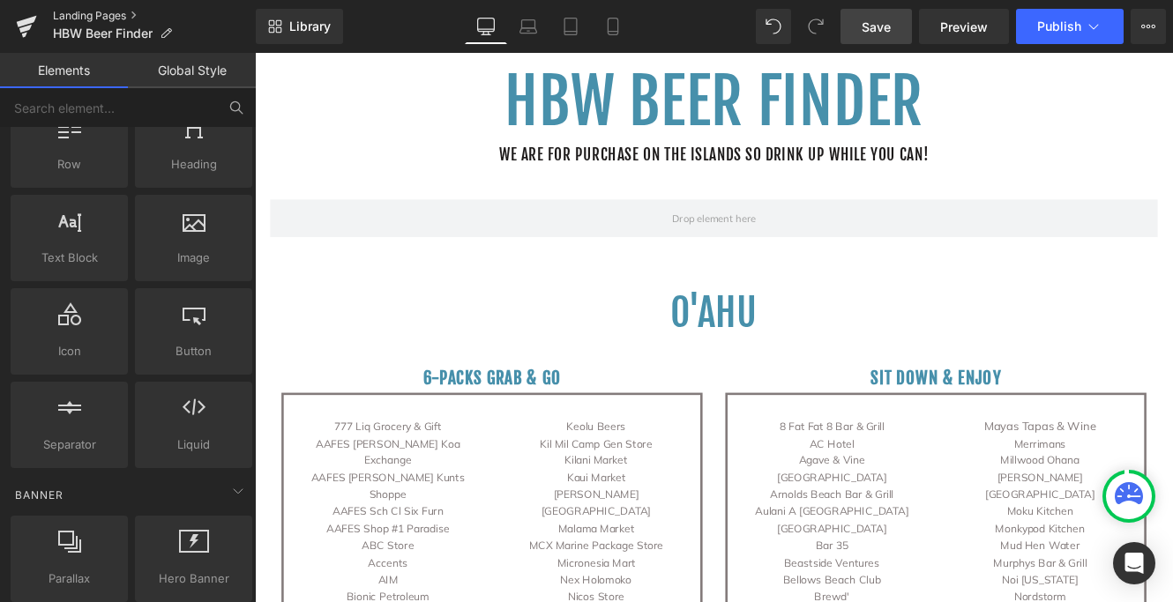
click at [113, 16] on link "Landing Pages" at bounding box center [154, 16] width 203 height 14
click at [108, 19] on link "Landing Pages" at bounding box center [154, 16] width 203 height 14
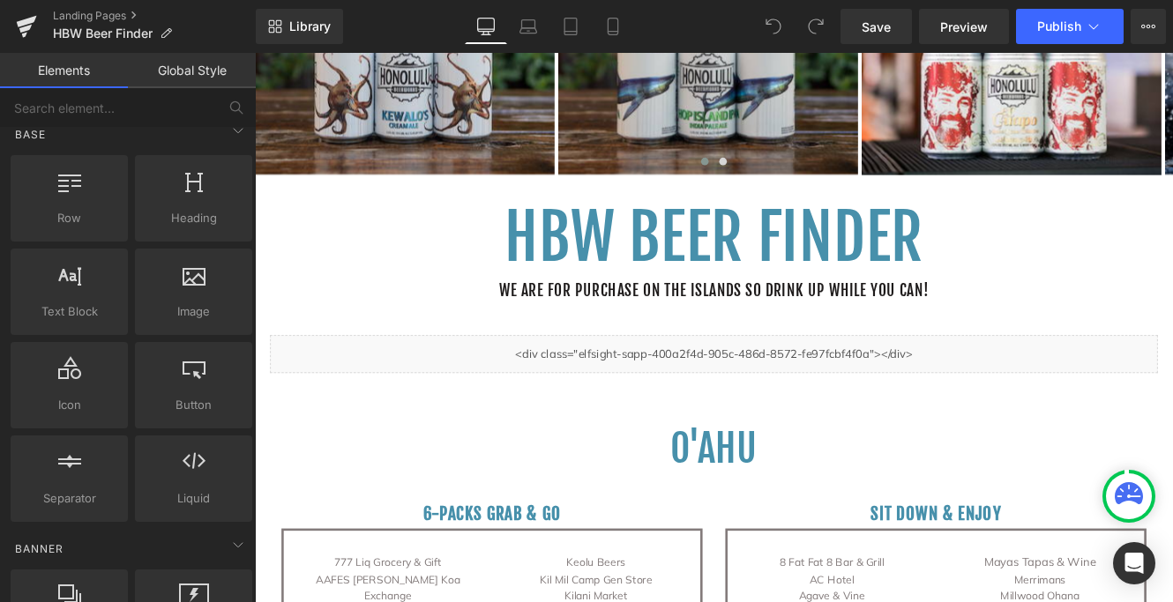
scroll to position [18, 0]
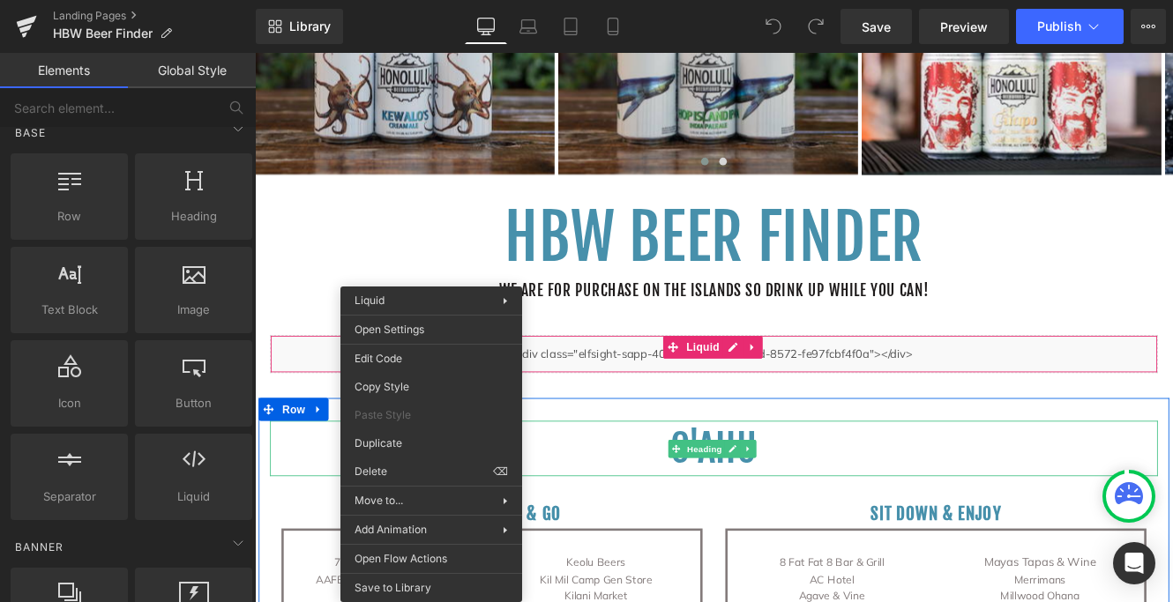
click at [652, 493] on h1 "O'ahu" at bounding box center [788, 513] width 1032 height 64
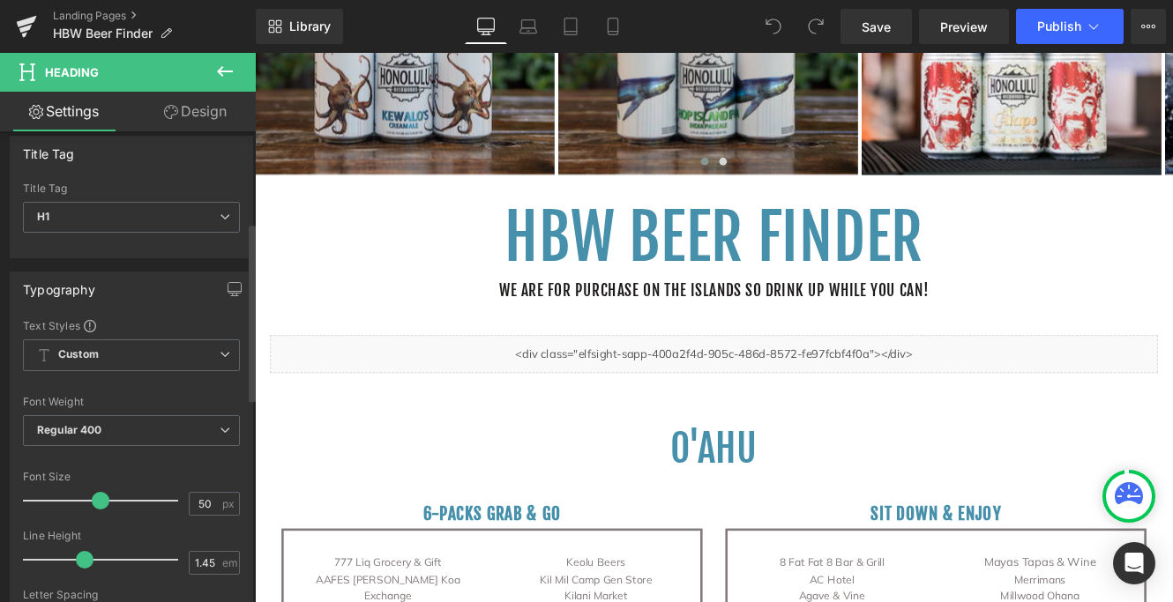
scroll to position [0, 0]
